Goal: Information Seeking & Learning: Learn about a topic

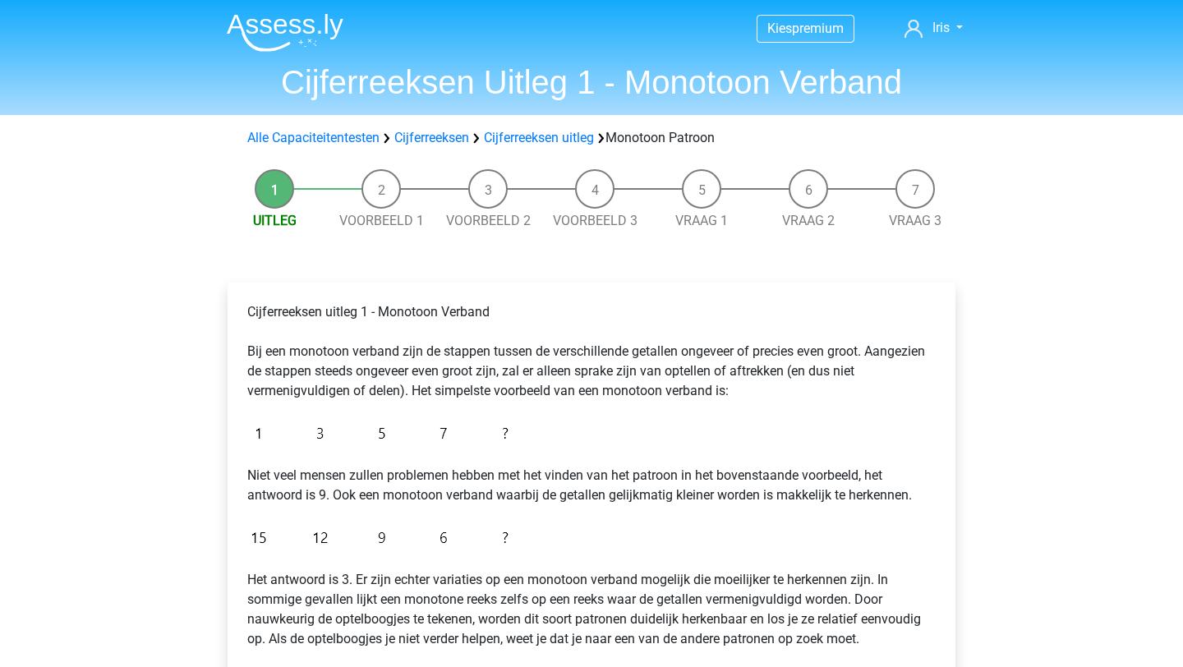
scroll to position [122, 0]
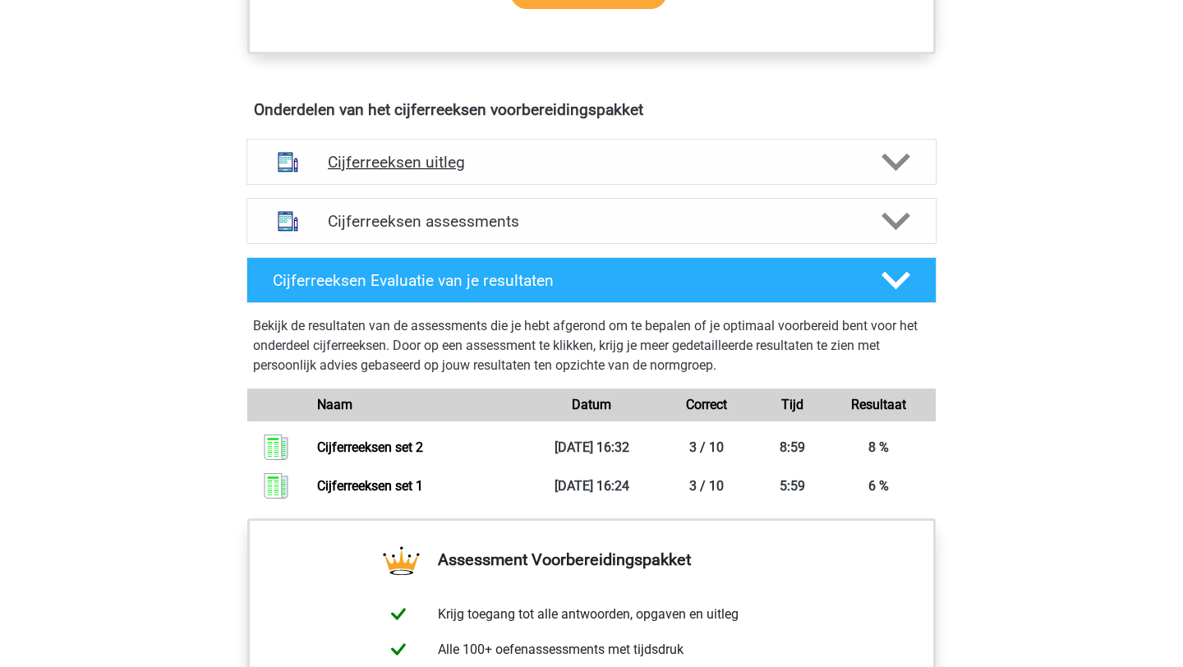
scroll to position [904, 0]
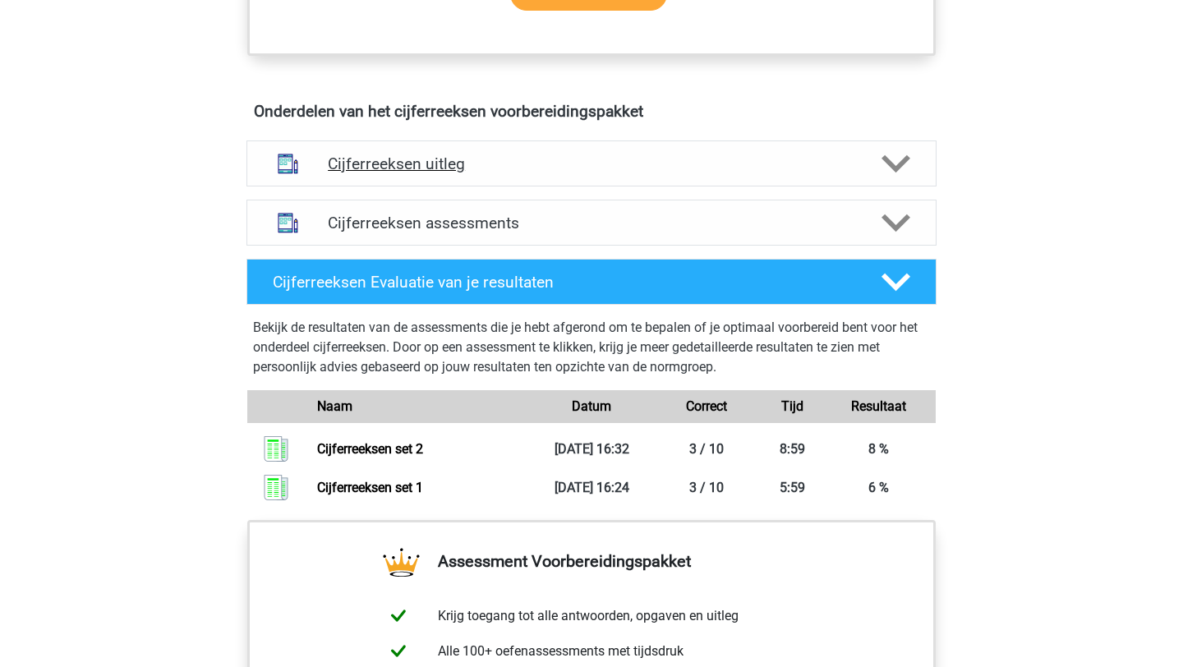
click at [464, 186] on div "Cijferreeksen uitleg" at bounding box center [591, 163] width 690 height 46
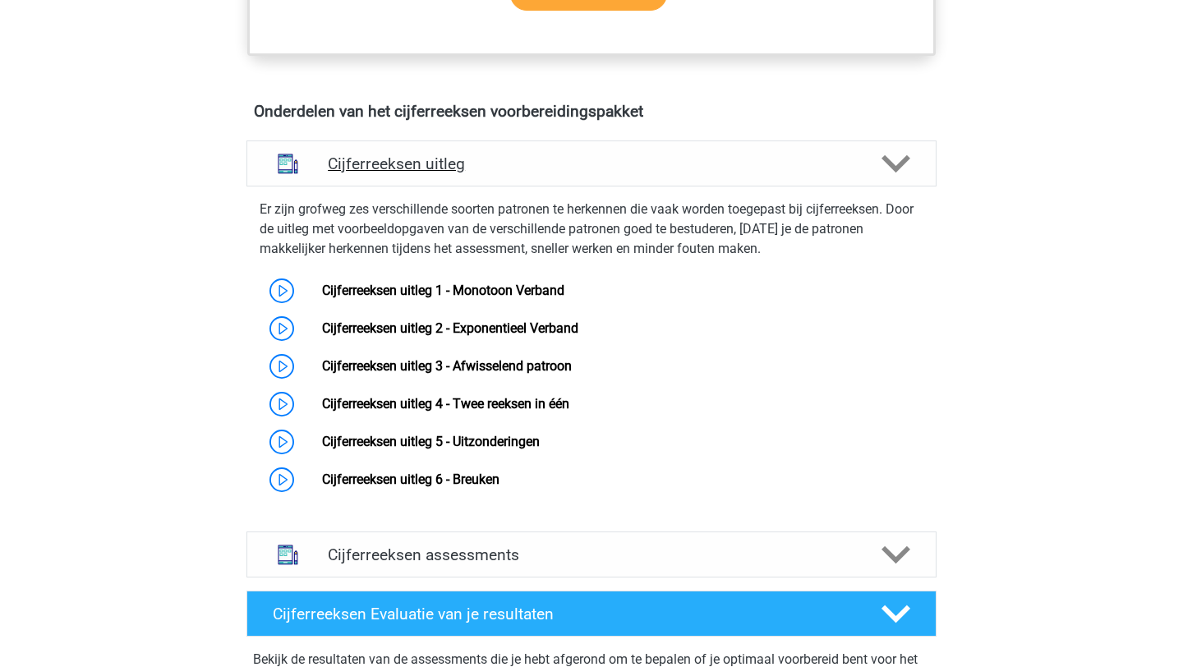
click at [541, 186] on div "Cijferreeksen uitleg" at bounding box center [591, 163] width 690 height 46
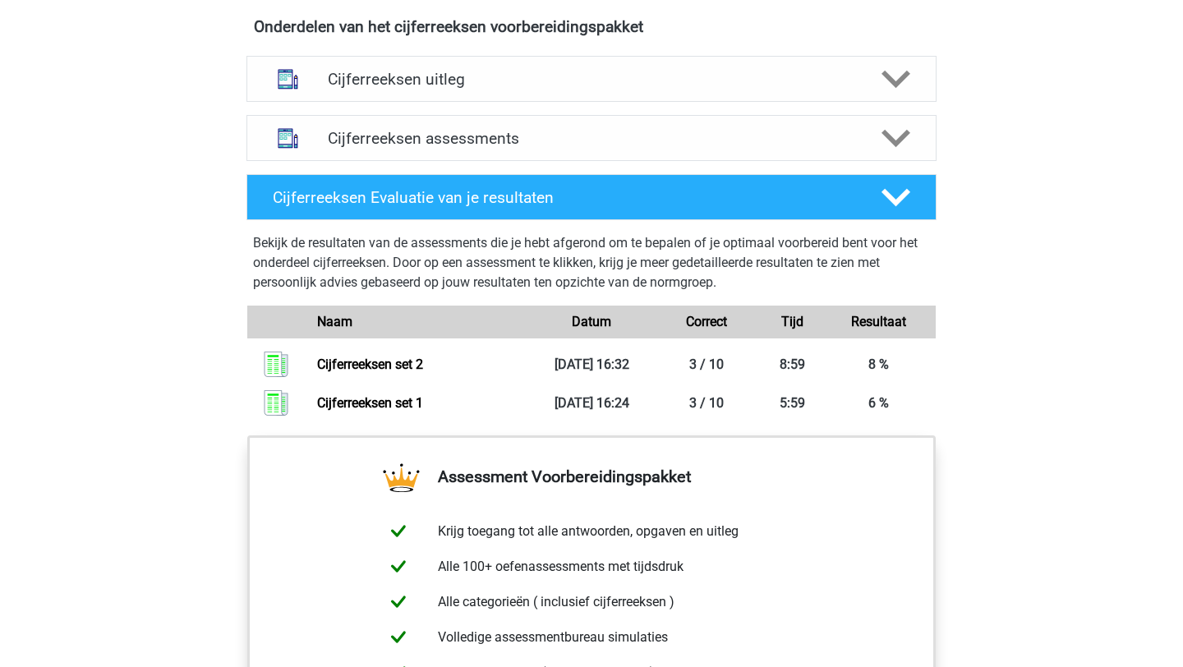
scroll to position [992, 0]
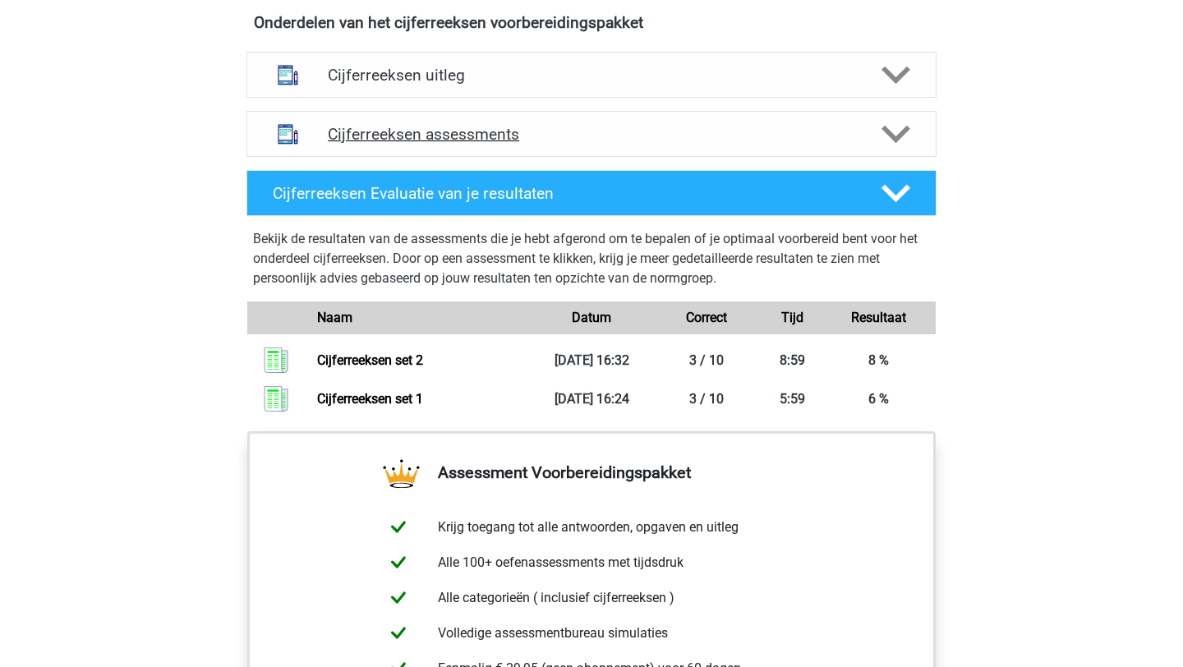
click at [683, 157] on div "Cijferreeksen assessments" at bounding box center [591, 134] width 690 height 46
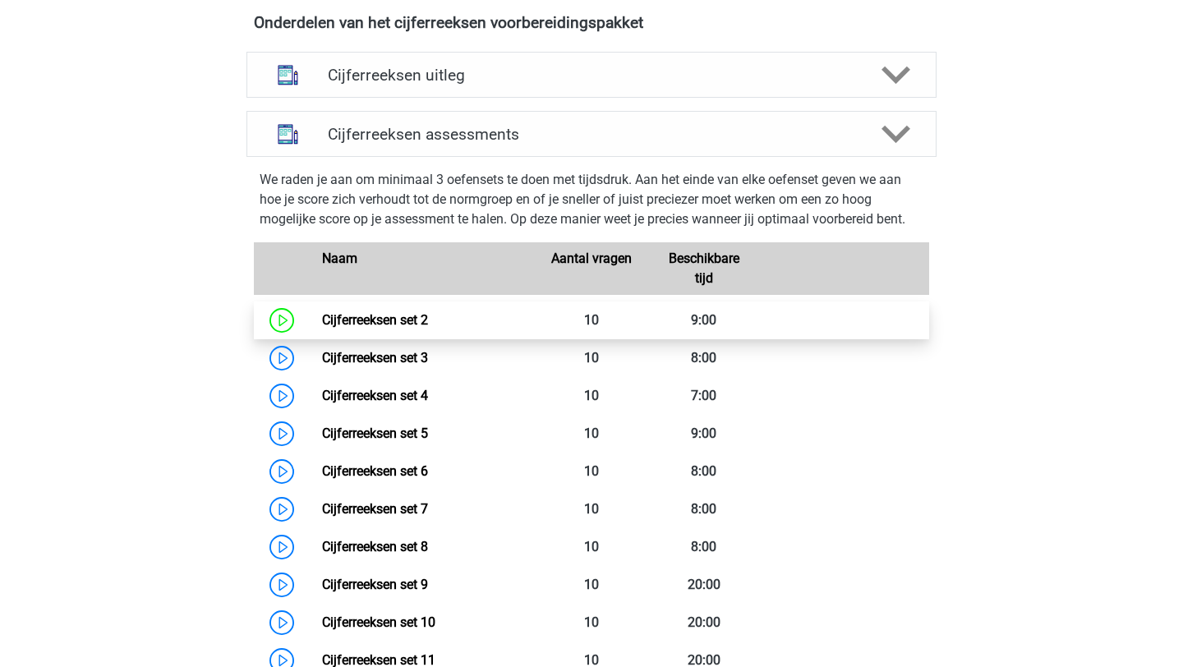
click at [373, 328] on link "Cijferreeksen set 2" at bounding box center [375, 320] width 106 height 16
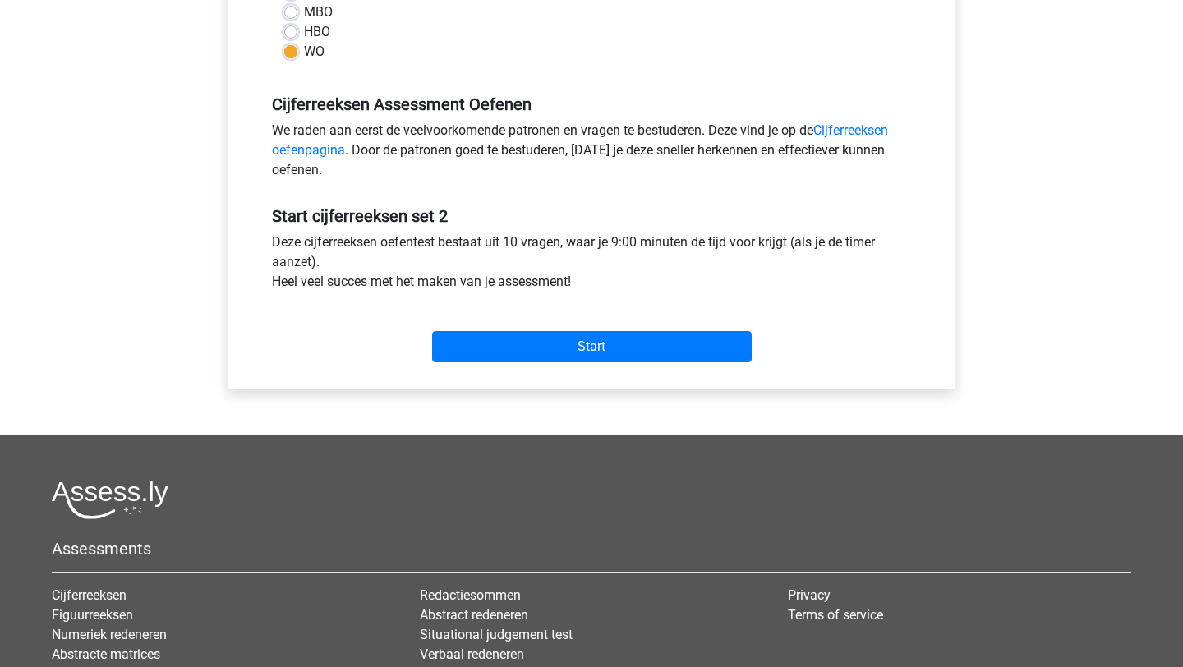
scroll to position [434, 0]
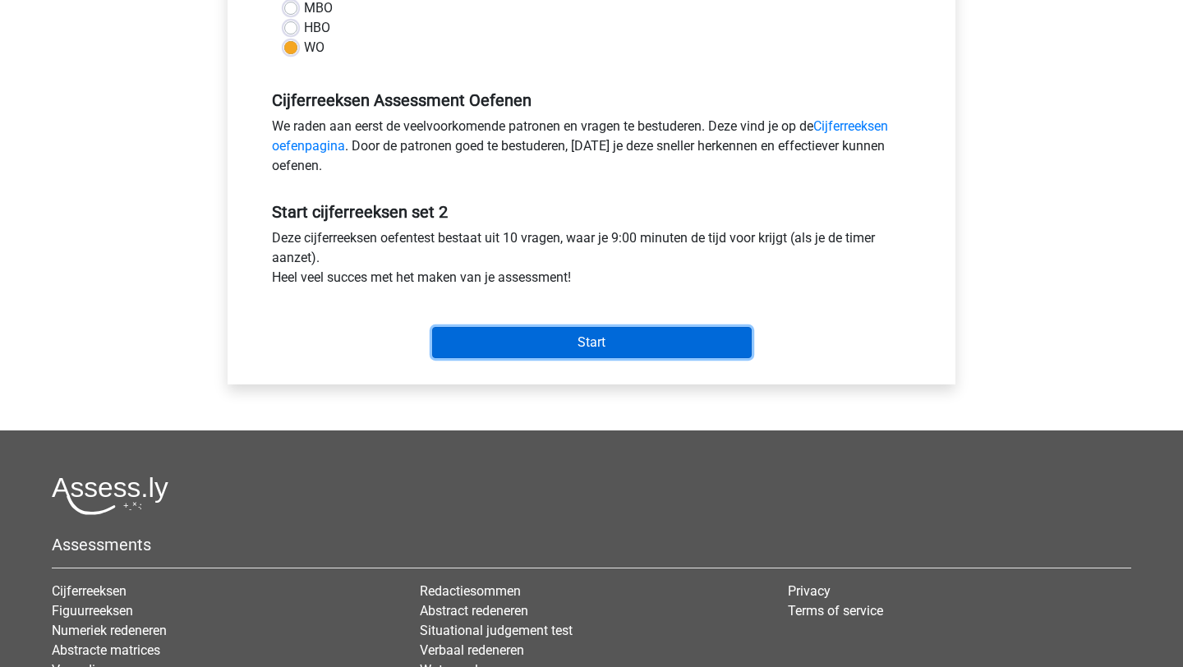
click at [579, 340] on input "Start" at bounding box center [592, 342] width 320 height 31
